Goal: Information Seeking & Learning: Learn about a topic

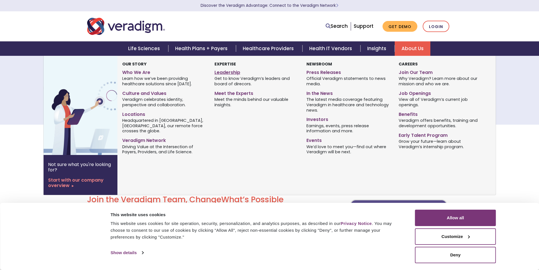
click at [237, 71] on link "Leadership" at bounding box center [255, 71] width 83 height 8
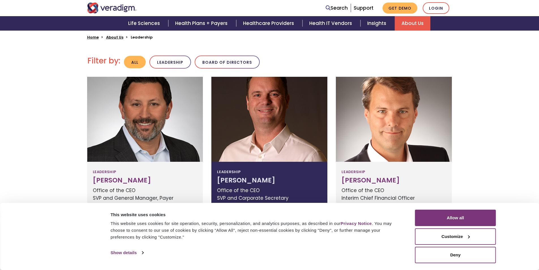
scroll to position [170, 0]
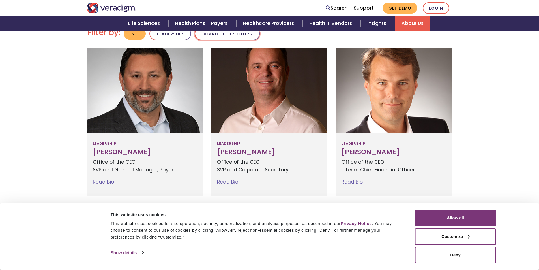
click at [236, 39] on button "Board of Directors" at bounding box center [227, 33] width 65 height 13
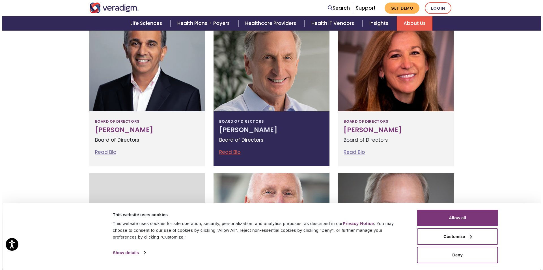
scroll to position [226, 0]
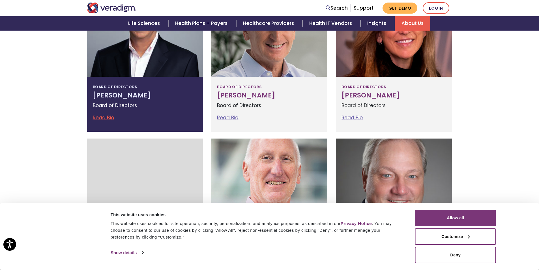
click at [105, 120] on link "Read Bio" at bounding box center [103, 117] width 21 height 7
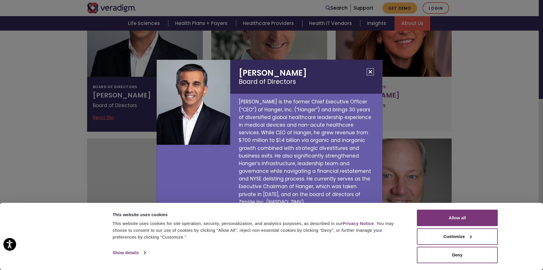
click at [369, 75] on button "Close" at bounding box center [370, 71] width 7 height 7
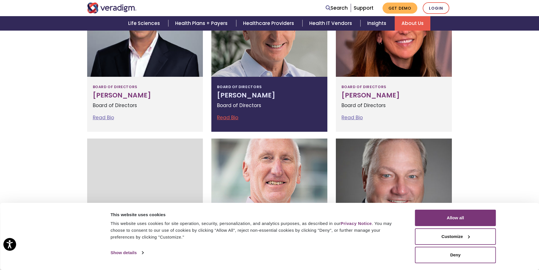
click at [231, 117] on link "Read Bio" at bounding box center [227, 117] width 21 height 7
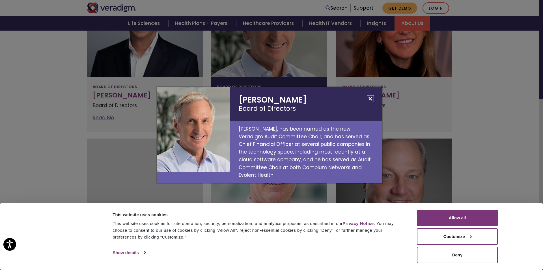
click at [371, 102] on button "Close" at bounding box center [370, 98] width 7 height 7
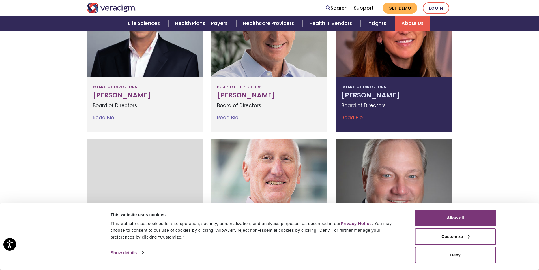
click at [354, 115] on link "Read Bio" at bounding box center [351, 117] width 21 height 7
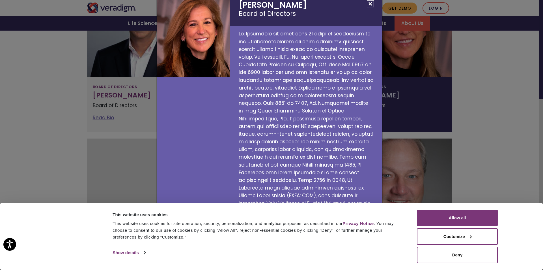
scroll to position [0, 0]
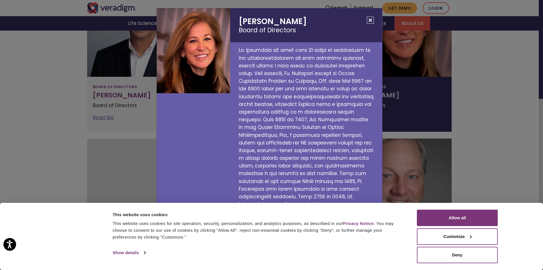
click at [490, 93] on div "Susan Rodriguez Board of Directors" at bounding box center [271, 135] width 543 height 270
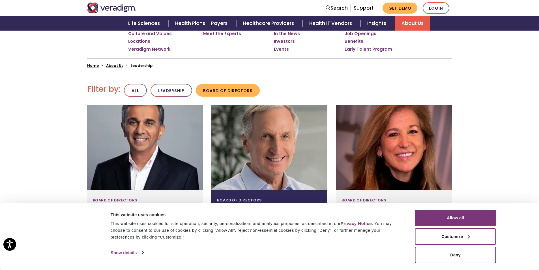
scroll to position [141, 0]
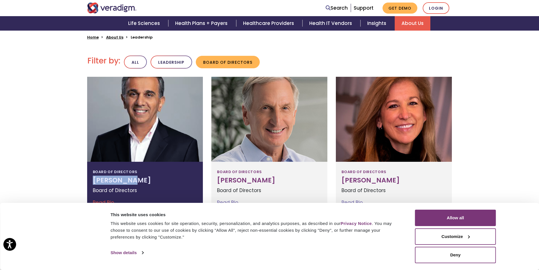
drag, startPoint x: 144, startPoint y: 176, endPoint x: 93, endPoint y: 180, distance: 51.7
click at [93, 180] on h3 "[PERSON_NAME]" at bounding box center [145, 180] width 105 height 8
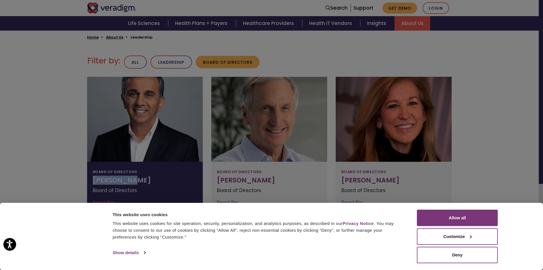
copy h3 "[PERSON_NAME]"
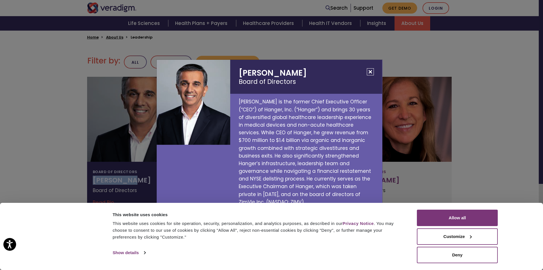
click at [370, 75] on button "Close" at bounding box center [370, 71] width 7 height 7
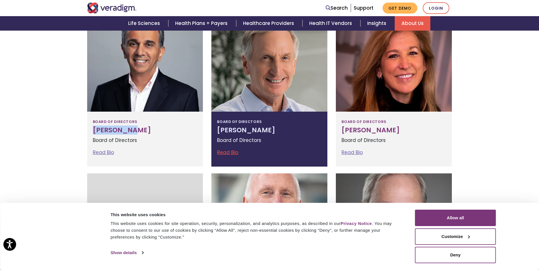
scroll to position [198, 0]
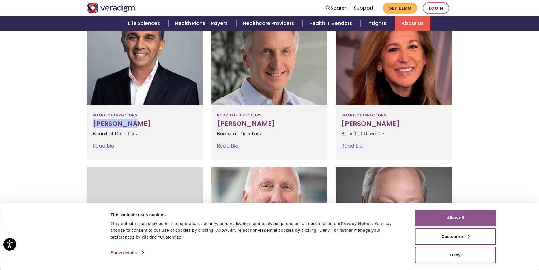
click at [456, 222] on button "Allow all" at bounding box center [455, 217] width 81 height 16
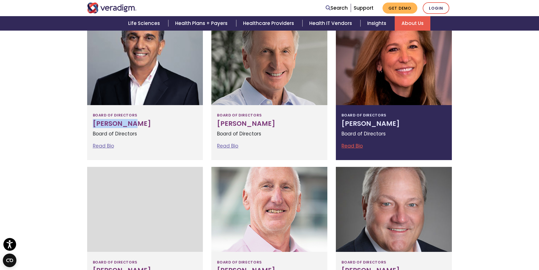
drag, startPoint x: 410, startPoint y: 126, endPoint x: 342, endPoint y: 124, distance: 67.9
click at [342, 124] on h3 "[PERSON_NAME]" at bounding box center [393, 124] width 105 height 8
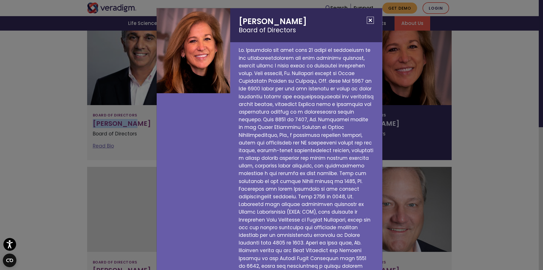
copy h3 "[PERSON_NAME]"
drag, startPoint x: 290, startPoint y: 19, endPoint x: 237, endPoint y: 19, distance: 52.6
click at [237, 19] on h2 "Susan Rodriguez Board of Directors" at bounding box center [306, 25] width 152 height 34
copy h2 "[PERSON_NAME]"
click at [371, 21] on button "Close" at bounding box center [370, 20] width 7 height 7
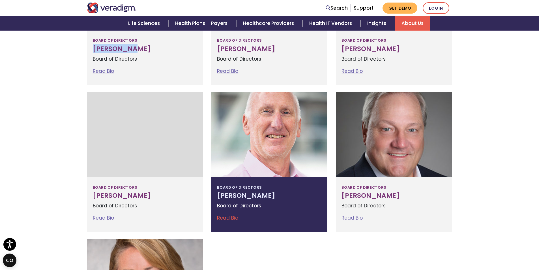
scroll to position [283, 0]
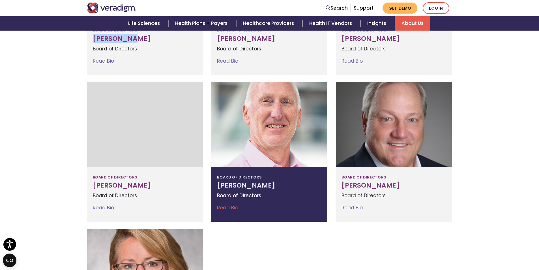
drag, startPoint x: 275, startPoint y: 189, endPoint x: 213, endPoint y: 187, distance: 62.3
click at [213, 187] on div "Board of Directors Louis Silverman Board of Directors Read Bio Louis Silverman …" at bounding box center [269, 194] width 116 height 55
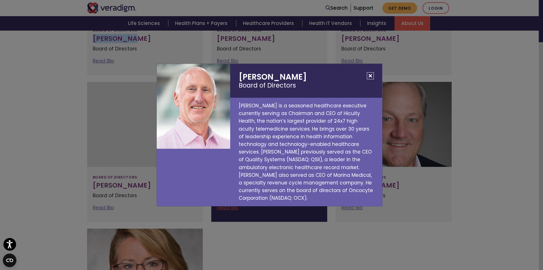
drag, startPoint x: 306, startPoint y: 77, endPoint x: 233, endPoint y: 74, distance: 72.7
click at [233, 74] on h2 "Louis Silverman Board of Directors" at bounding box center [306, 81] width 152 height 34
copy h2 "[PERSON_NAME]"
click at [369, 76] on button "Close" at bounding box center [370, 75] width 7 height 7
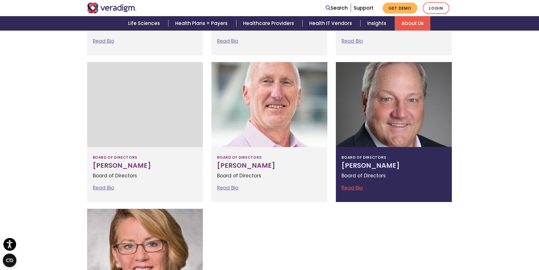
scroll to position [311, 0]
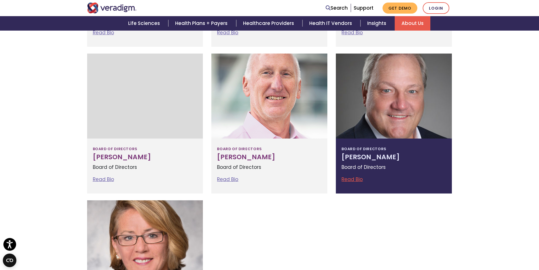
click at [389, 158] on h3 "[PERSON_NAME]" at bounding box center [393, 157] width 105 height 8
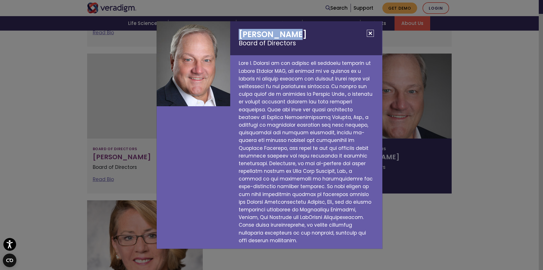
drag, startPoint x: 302, startPoint y: 41, endPoint x: 234, endPoint y: 40, distance: 68.2
click at [234, 40] on h2 "Dave Stevens Board of Directors" at bounding box center [306, 38] width 152 height 34
copy h2 "[PERSON_NAME]"
click at [367, 35] on button "Close" at bounding box center [370, 33] width 7 height 7
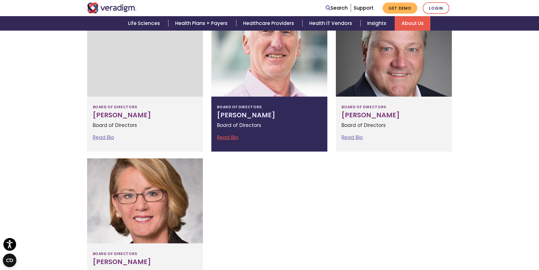
scroll to position [396, 0]
